Goal: Task Accomplishment & Management: Manage account settings

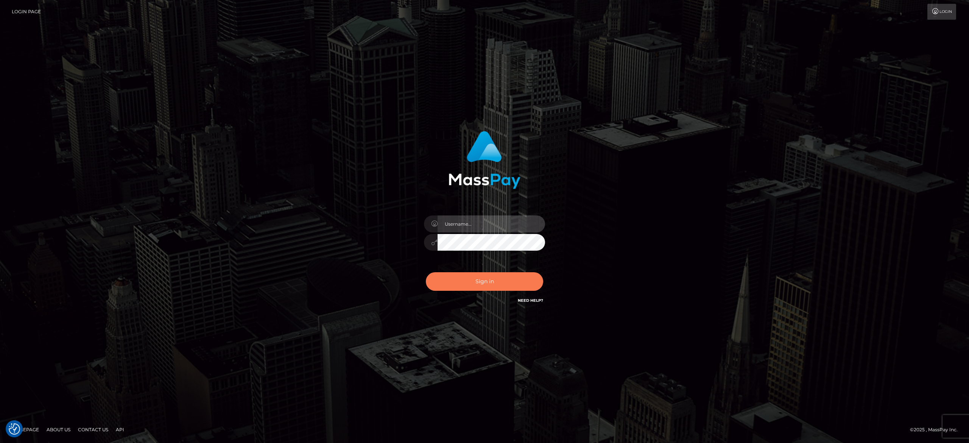
type input "[PERSON_NAME].[PERSON_NAME]"
click at [485, 287] on button "Sign in" at bounding box center [484, 281] width 117 height 19
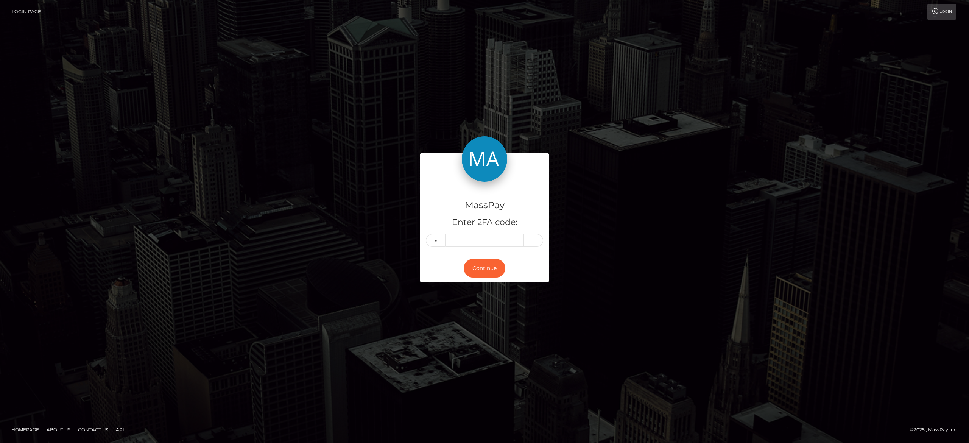
type input "6"
type input "4"
type input "3"
type input "4"
type input "8"
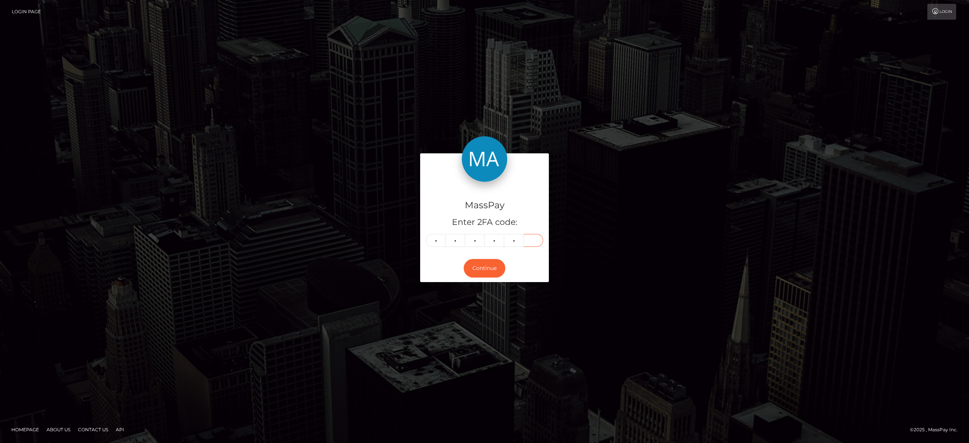
type input "4"
